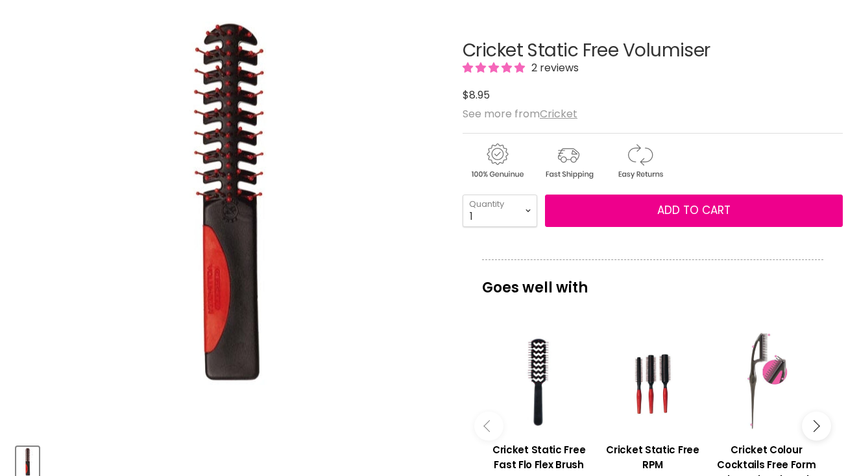
scroll to position [149, 0]
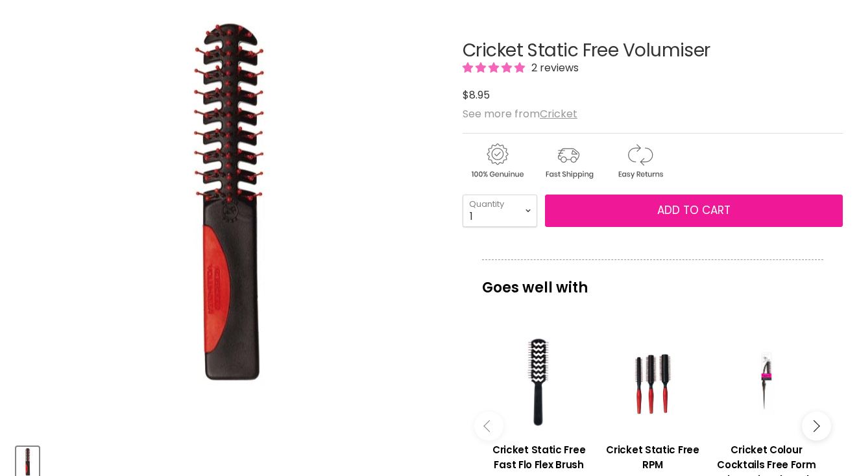
click at [684, 208] on span "Add to cart" at bounding box center [693, 210] width 73 height 16
click at [650, 214] on button "Add to cart" at bounding box center [694, 211] width 298 height 32
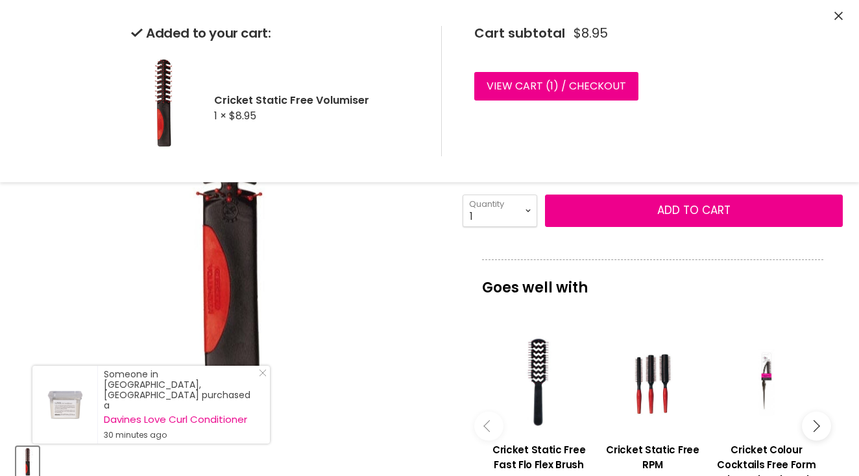
click at [360, 327] on img "Cricket Static Free Volumiser image. Click or Scroll to Zoom." at bounding box center [229, 220] width 266 height 399
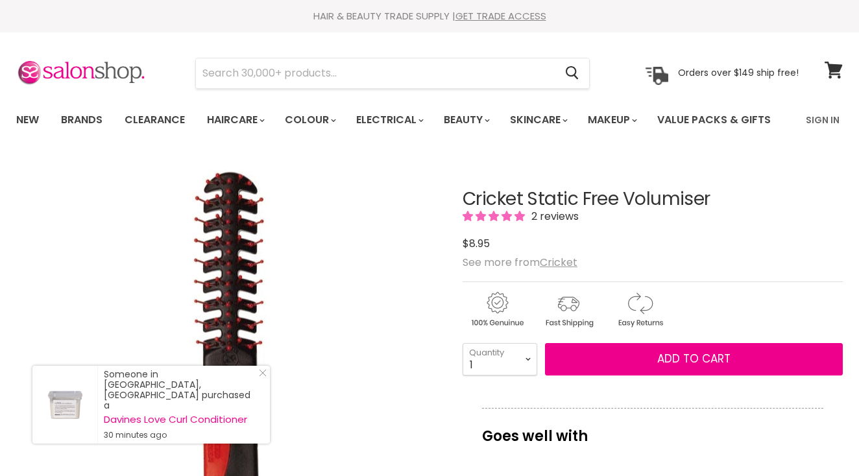
scroll to position [0, 0]
click at [560, 261] on u "Cricket" at bounding box center [559, 262] width 38 height 15
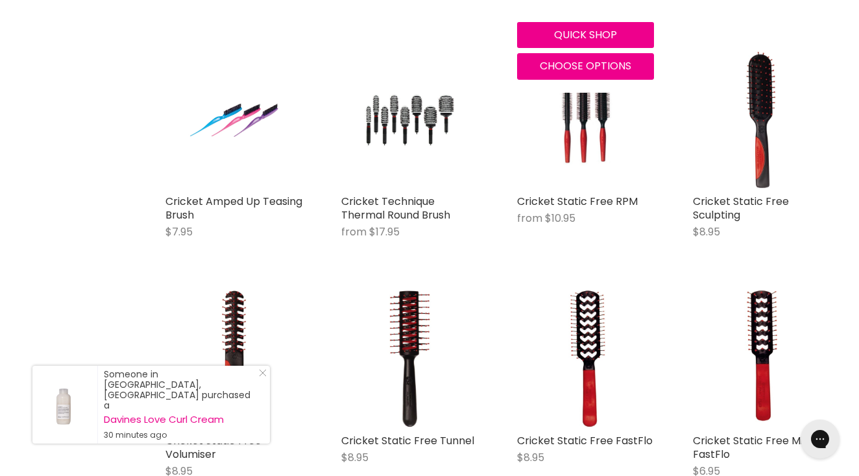
scroll to position [1958, 0]
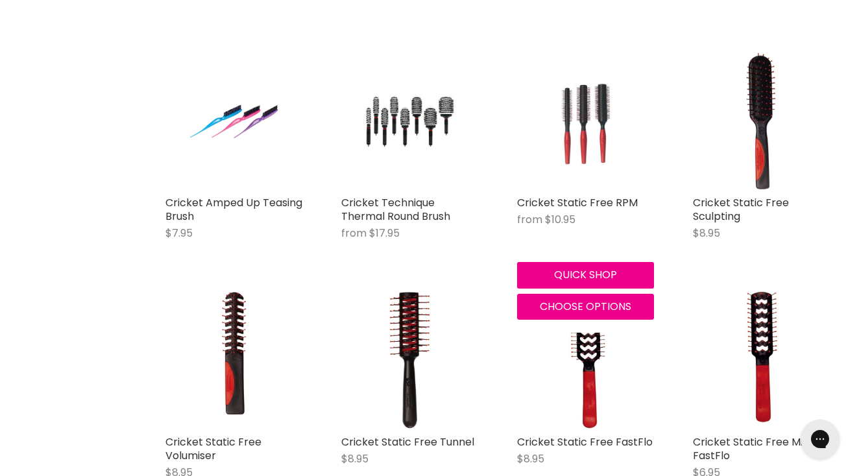
click at [606, 115] on img "Main content" at bounding box center [585, 121] width 91 height 137
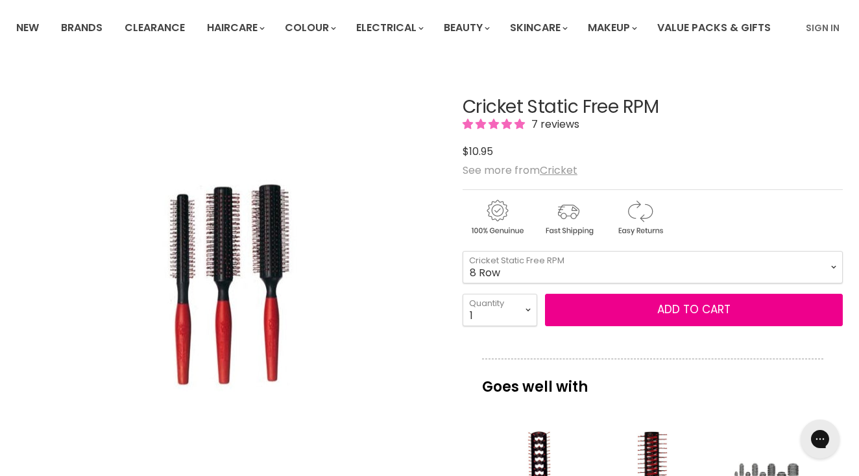
scroll to position [98, 0]
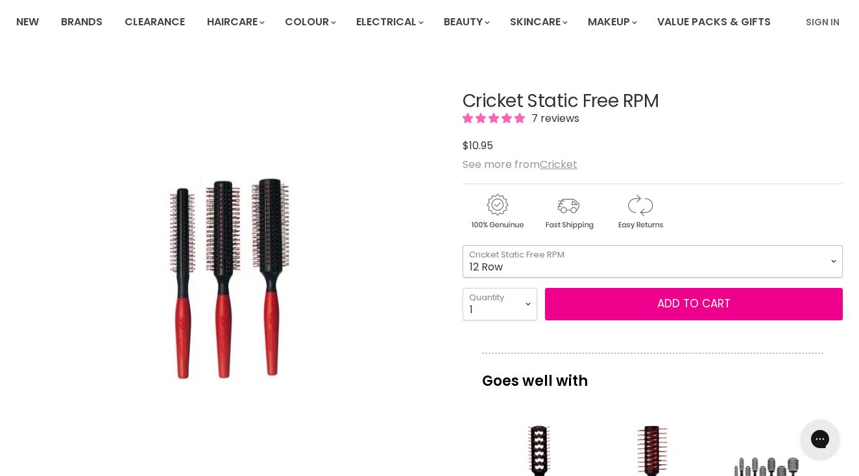
select select "12 Row"
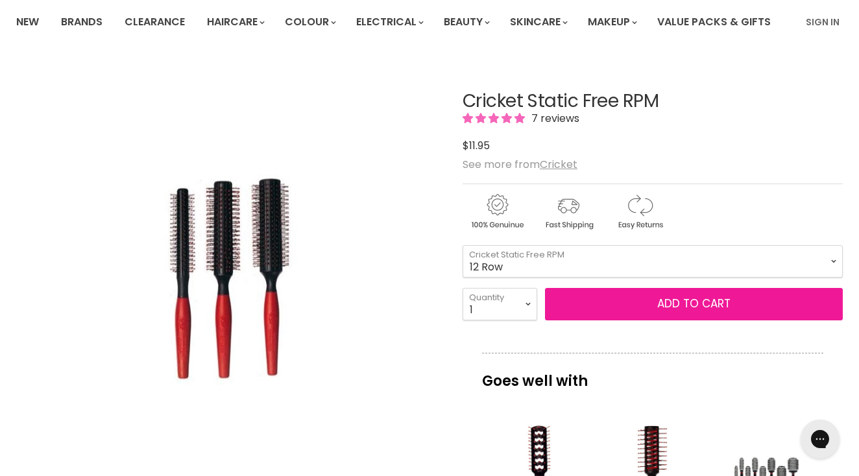
click at [694, 304] on button "Add to cart" at bounding box center [694, 304] width 298 height 32
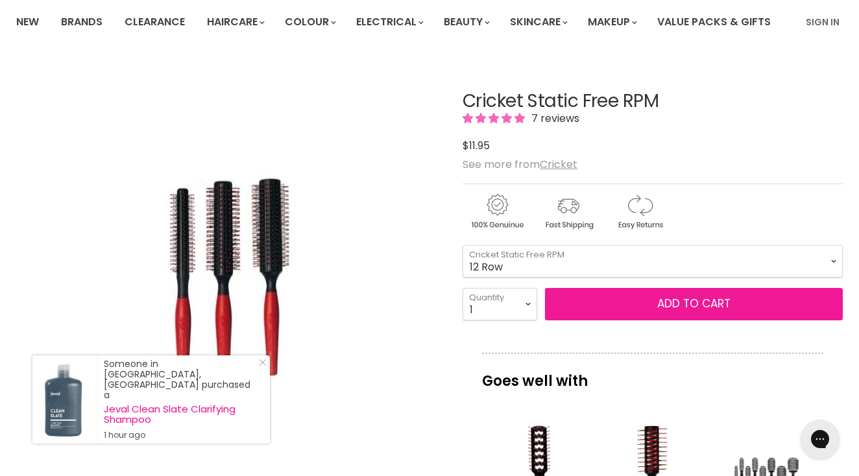
click at [694, 304] on button "Add to cart" at bounding box center [694, 304] width 298 height 32
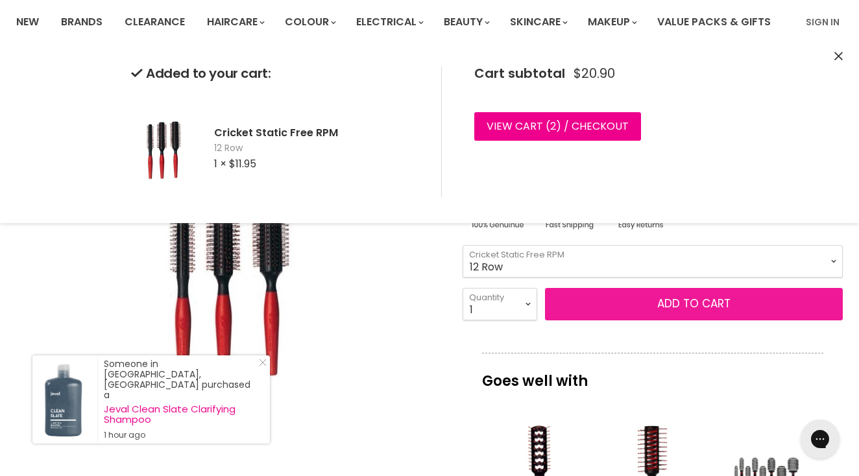
click at [694, 304] on button "Add to cart" at bounding box center [694, 304] width 298 height 32
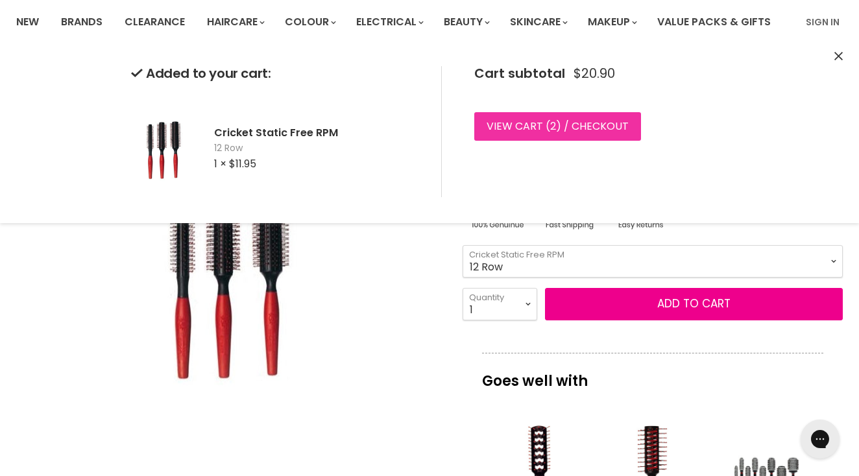
click at [543, 123] on link "View cart ( 2 ) / Checkout" at bounding box center [557, 126] width 167 height 29
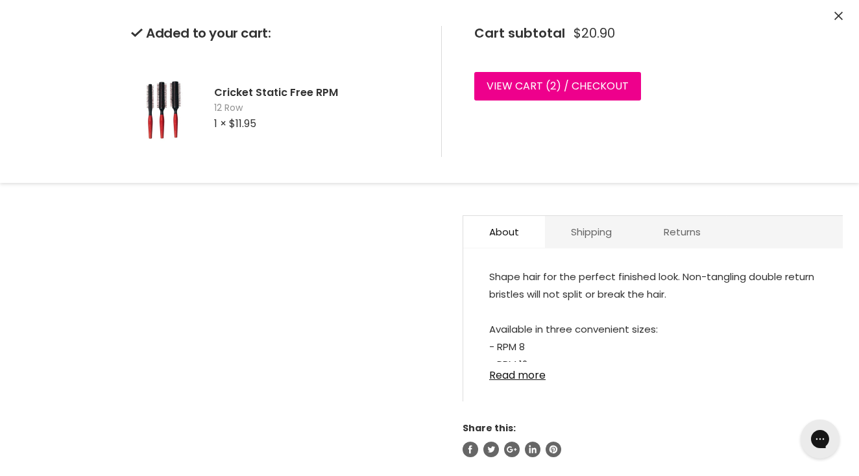
scroll to position [550, 0]
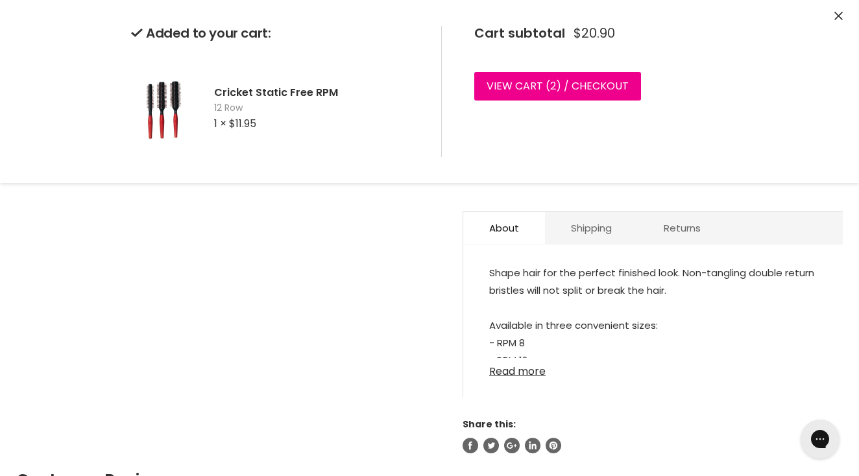
click at [533, 358] on link "Read more" at bounding box center [652, 367] width 327 height 19
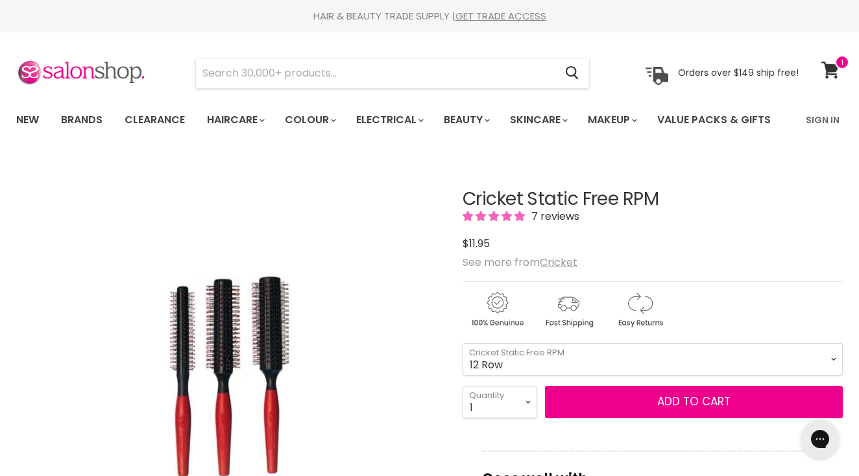
scroll to position [0, 0]
click at [833, 68] on icon at bounding box center [830, 70] width 18 height 17
